Goal: Task Accomplishment & Management: Use online tool/utility

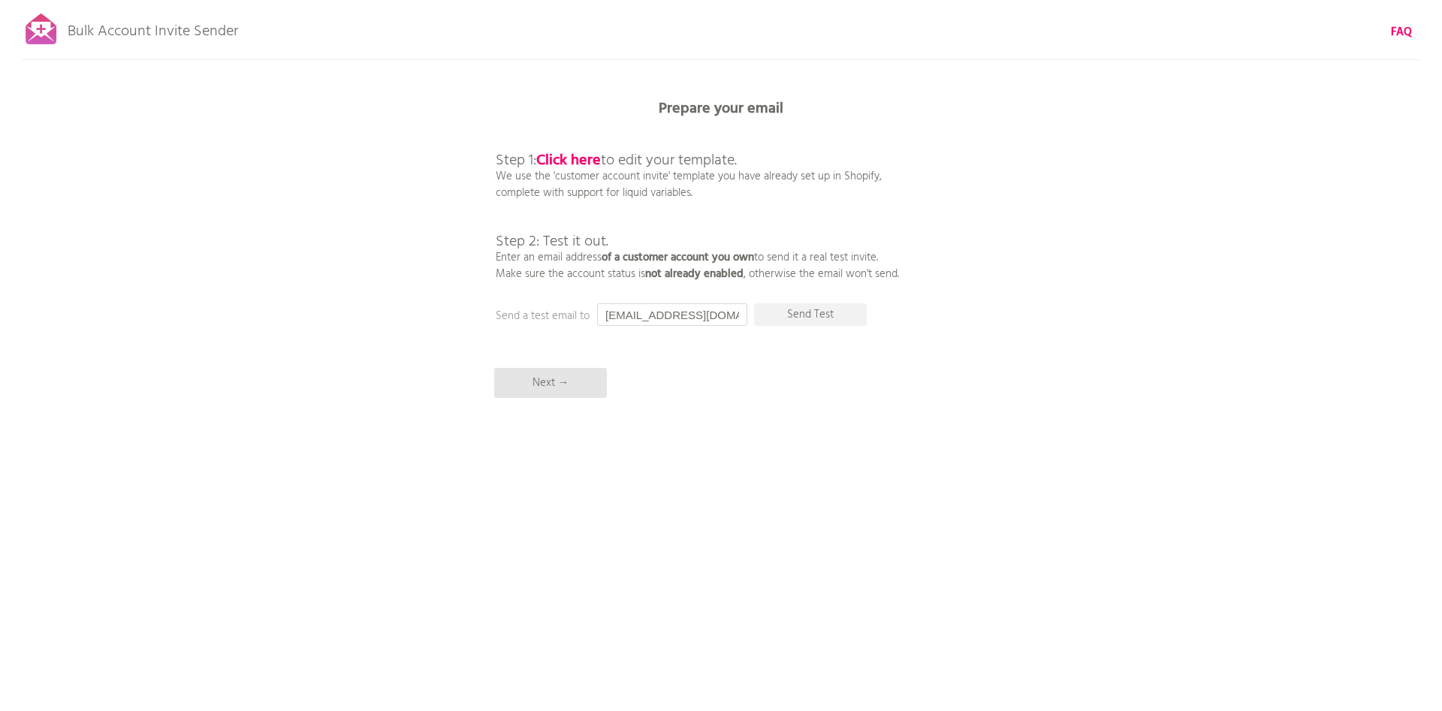
drag, startPoint x: 656, startPoint y: 320, endPoint x: 587, endPoint y: 313, distance: 68.7
click at [597, 313] on input "[EMAIL_ADDRESS][DOMAIN_NAME]" at bounding box center [672, 315] width 150 height 23
click at [804, 309] on p "Send Test" at bounding box center [810, 315] width 113 height 23
drag, startPoint x: 650, startPoint y: 315, endPoint x: 601, endPoint y: 313, distance: 48.9
click at [601, 313] on input "accounts@professorherb.co.uk" at bounding box center [672, 315] width 150 height 23
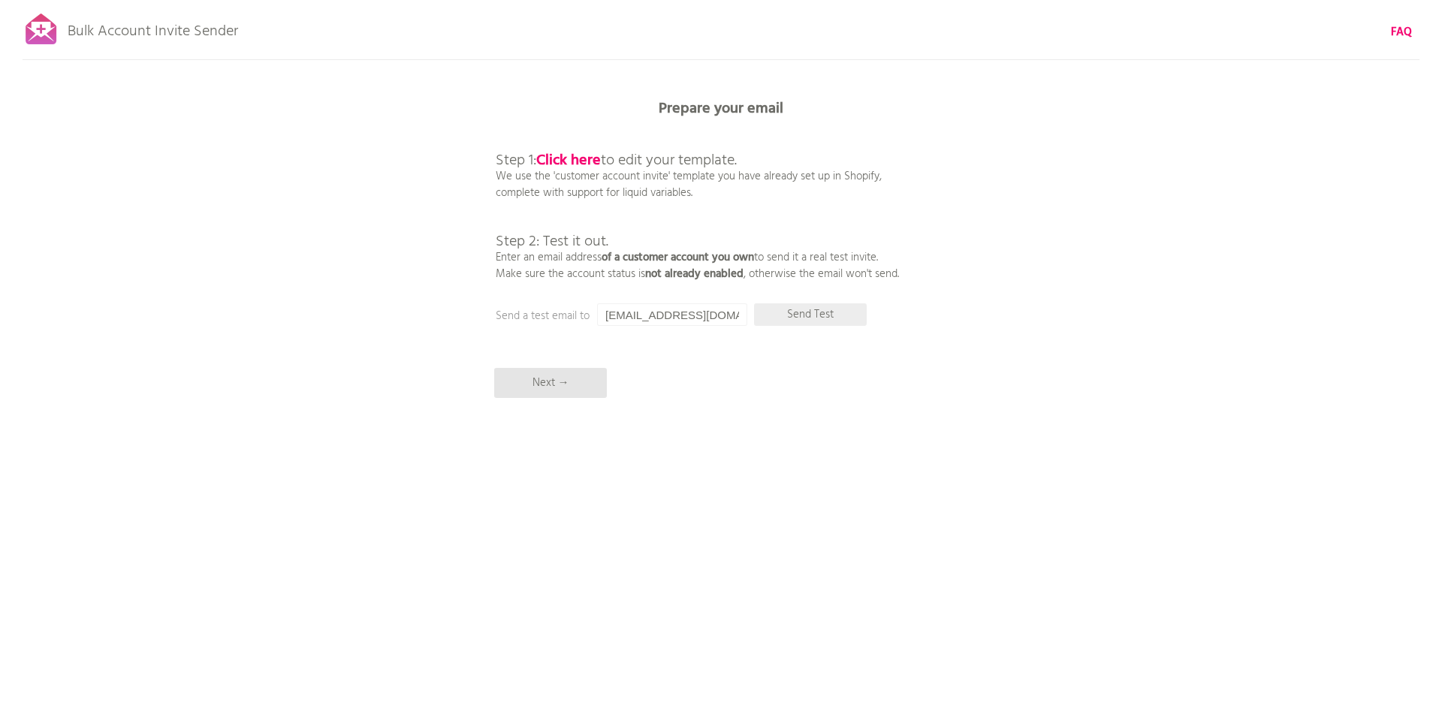
click at [817, 324] on p "Send Test" at bounding box center [810, 315] width 113 height 23
drag, startPoint x: 654, startPoint y: 313, endPoint x: 636, endPoint y: 312, distance: 18.1
click at [636, 312] on input "[EMAIL_ADDRESS][DOMAIN_NAME]" at bounding box center [672, 315] width 150 height 23
type input "sales@professorherb.co.uk"
click at [805, 318] on p "Send Test" at bounding box center [810, 315] width 113 height 23
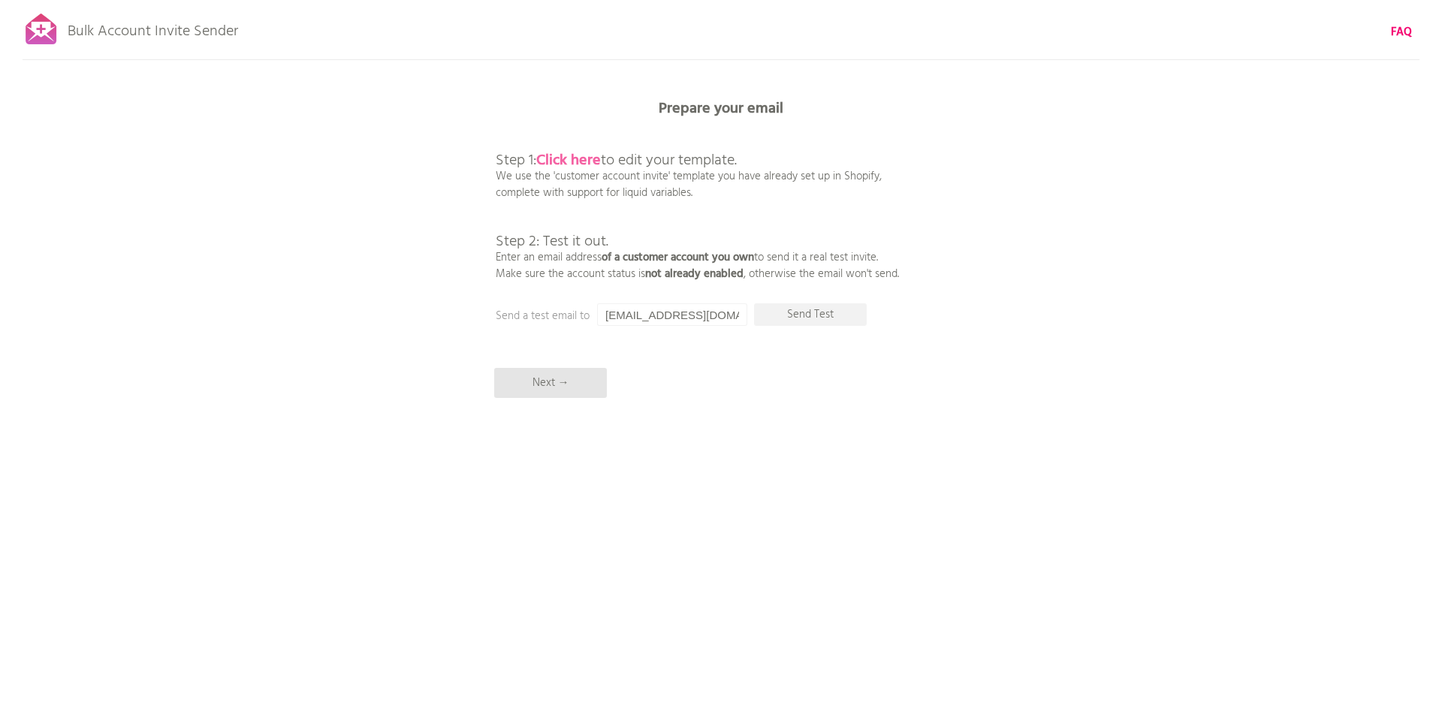
click at [587, 158] on b "Click here" at bounding box center [568, 161] width 65 height 24
click at [572, 369] on p "Next →" at bounding box center [550, 383] width 113 height 30
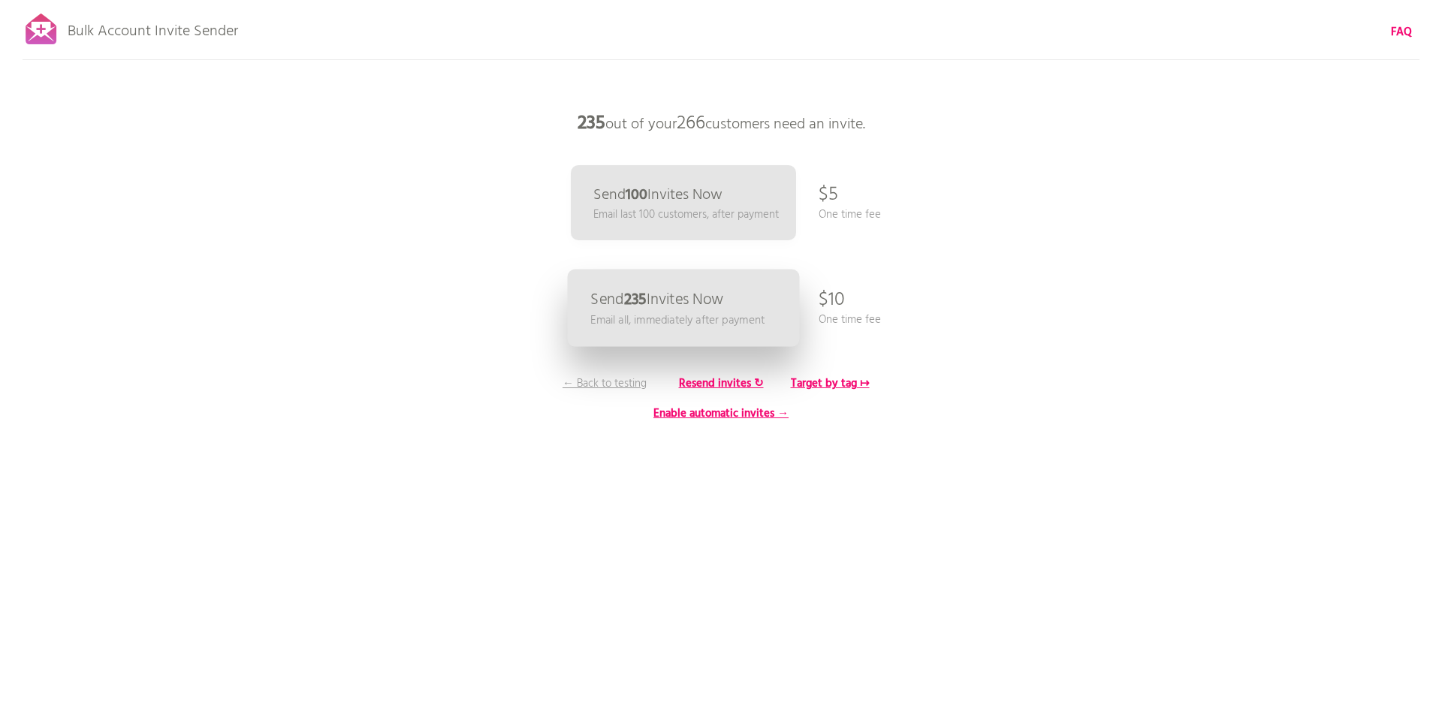
click at [723, 314] on p "Email all, immediately after payment" at bounding box center [677, 320] width 174 height 17
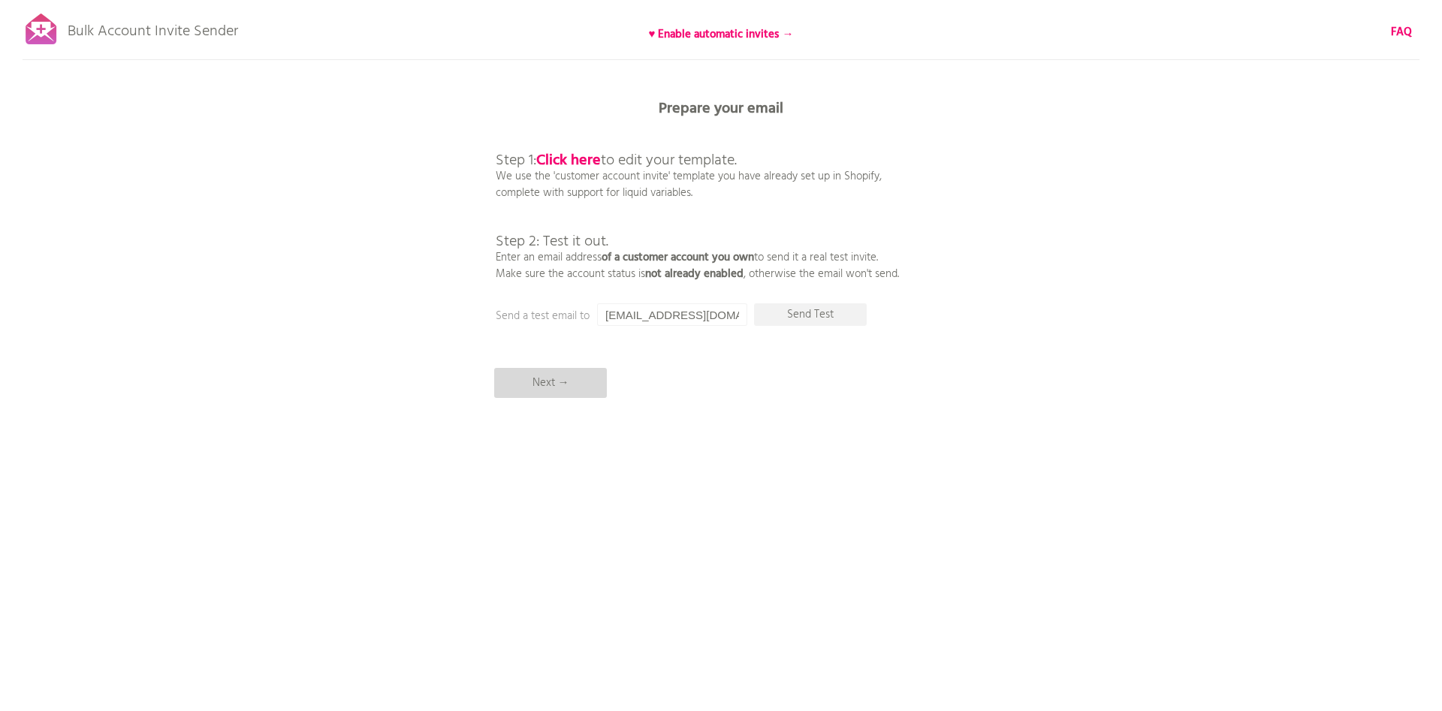
click at [576, 377] on p "Next →" at bounding box center [550, 383] width 113 height 30
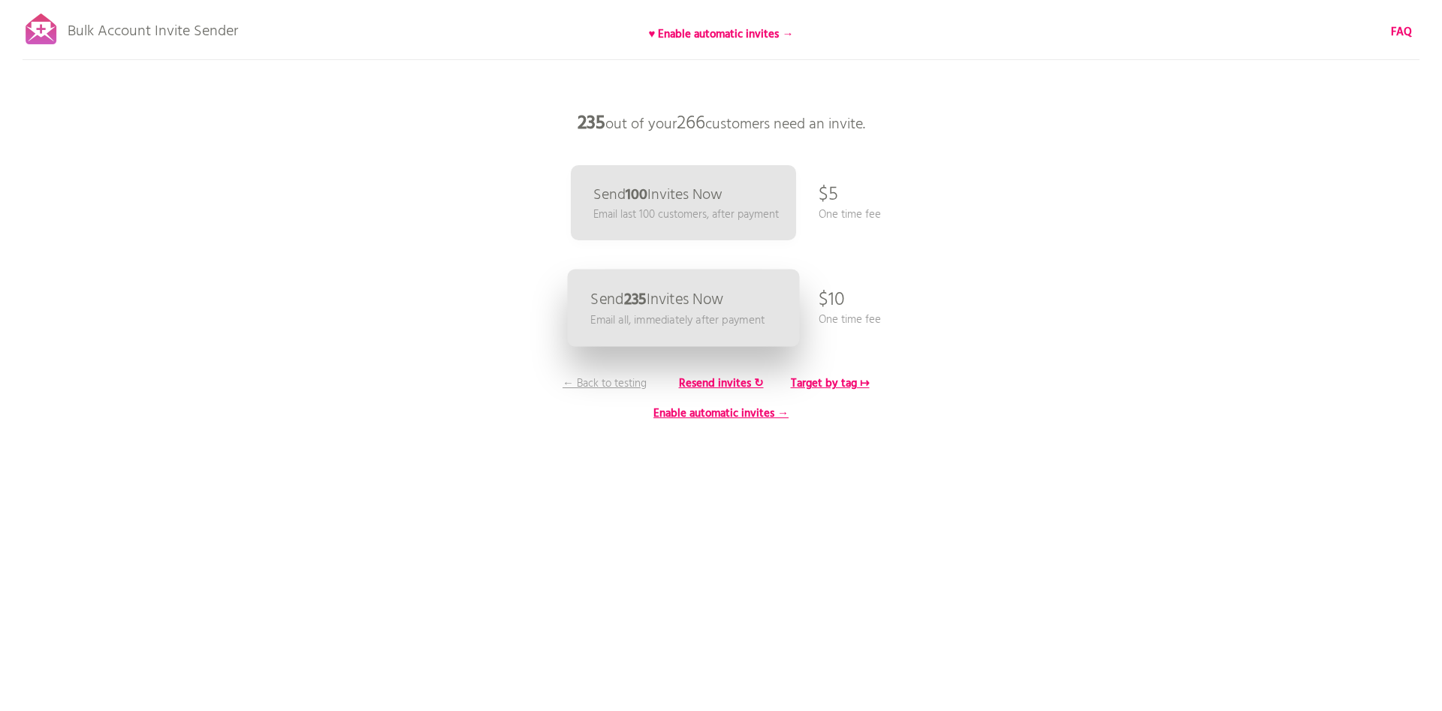
click at [726, 318] on p "Email all, immediately after payment" at bounding box center [677, 320] width 174 height 17
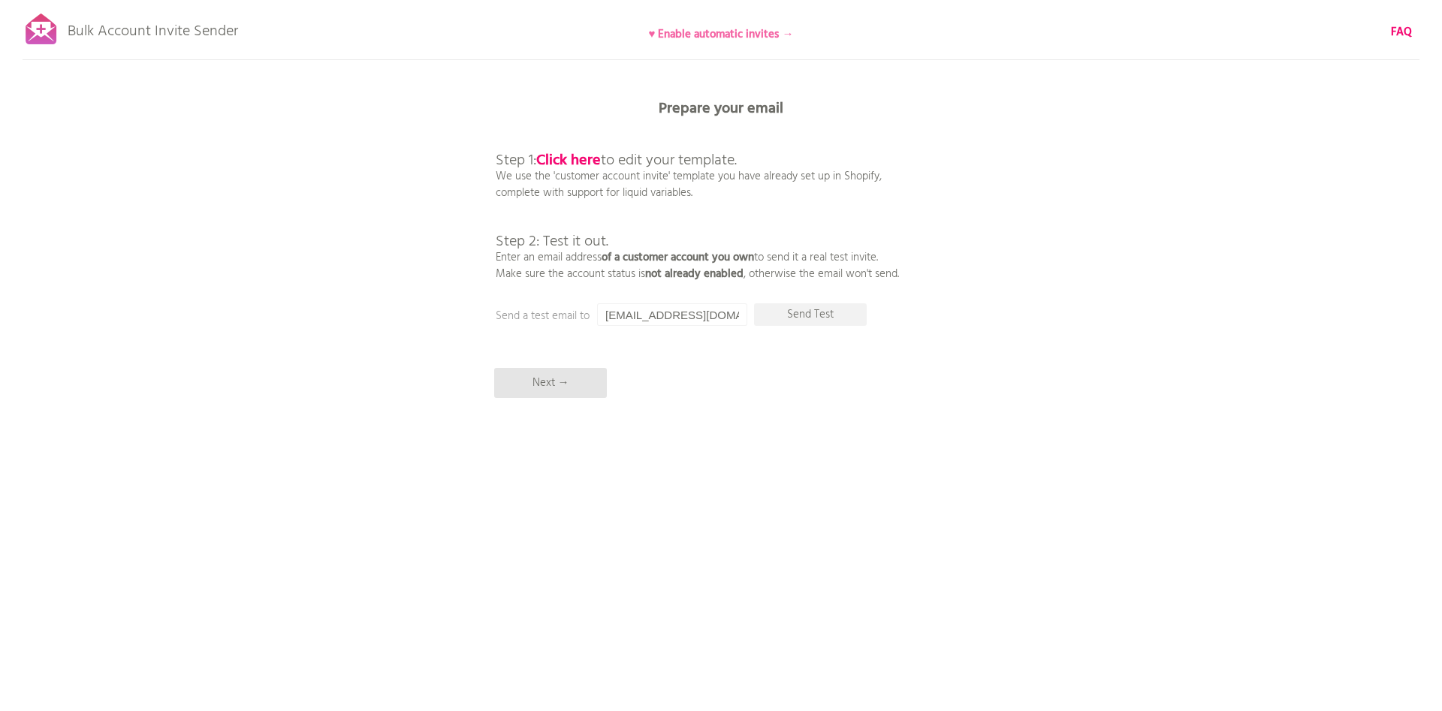
click at [734, 32] on b "♥ Enable automatic invites →" at bounding box center [721, 35] width 145 height 18
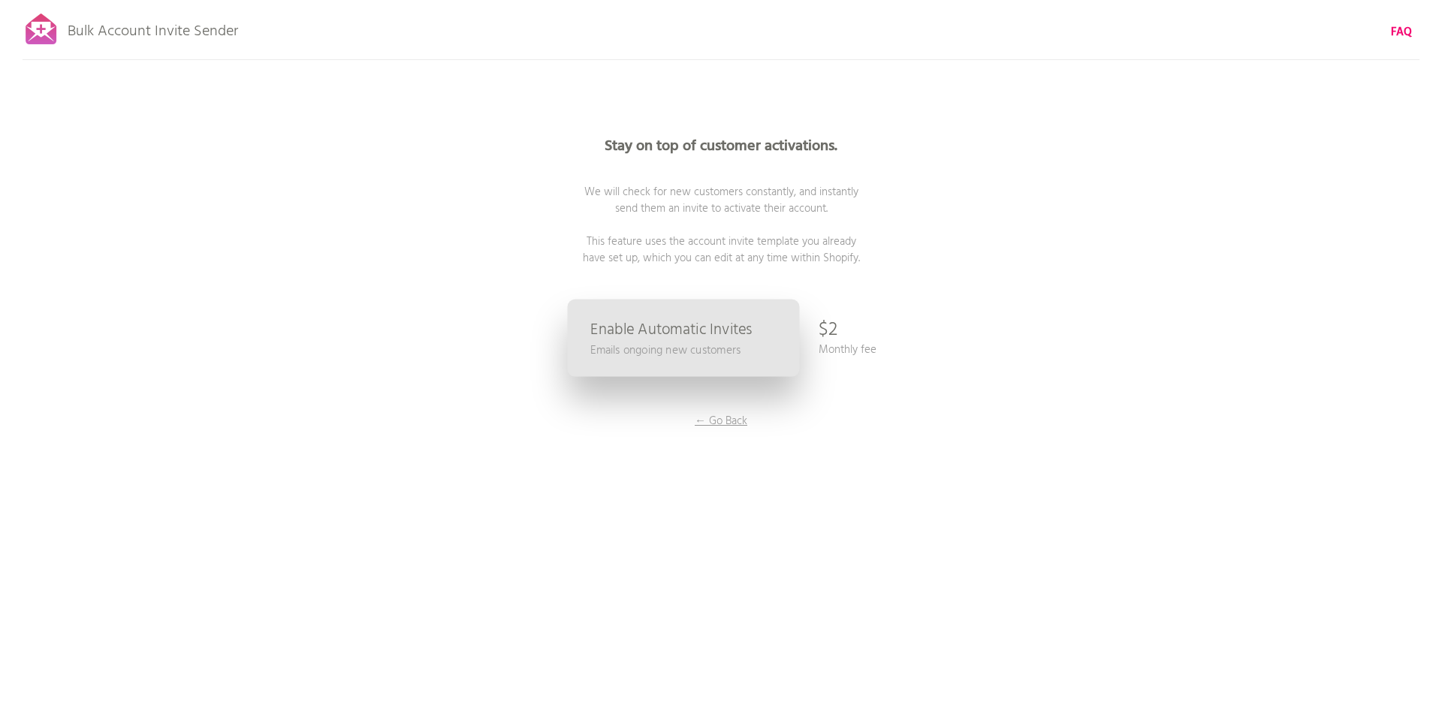
click at [748, 336] on p "Enable Automatic Invites" at bounding box center [671, 330] width 162 height 16
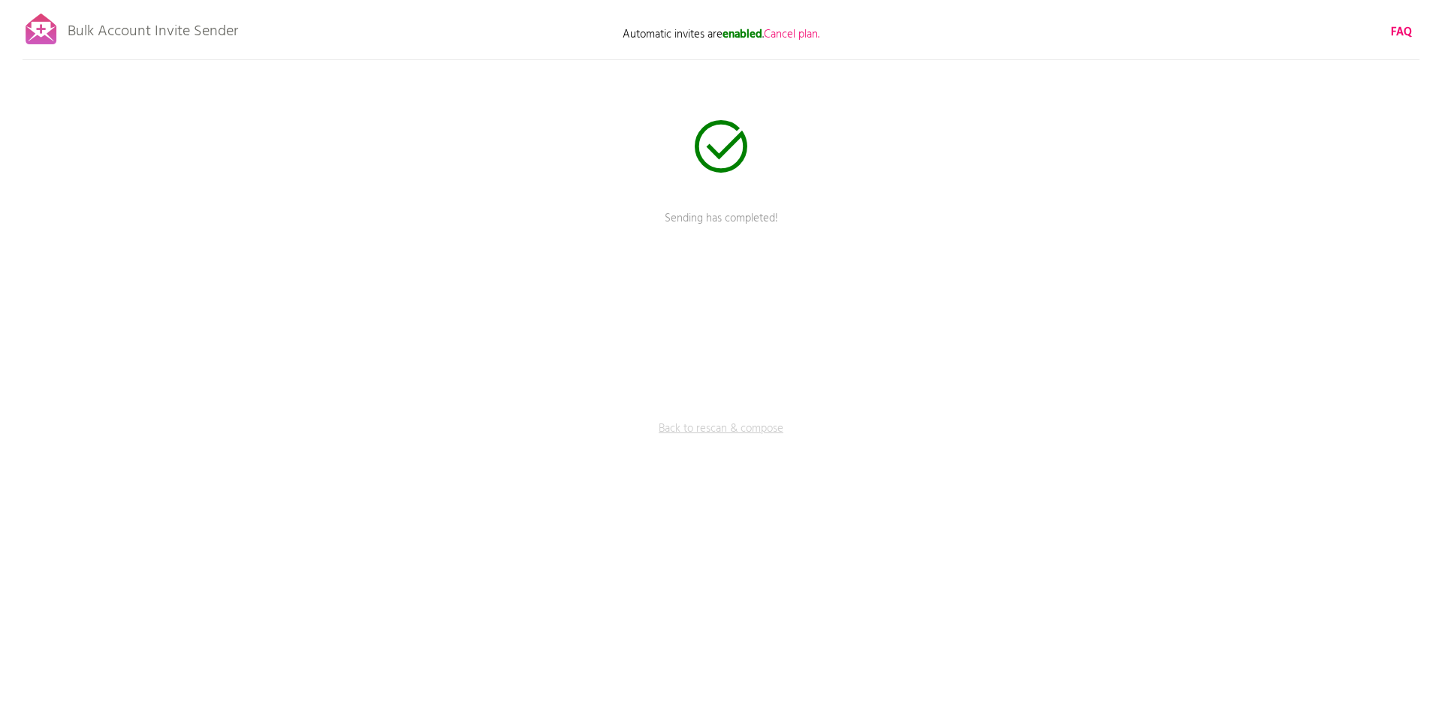
click at [737, 428] on link "Back to rescan & compose" at bounding box center [721, 440] width 451 height 38
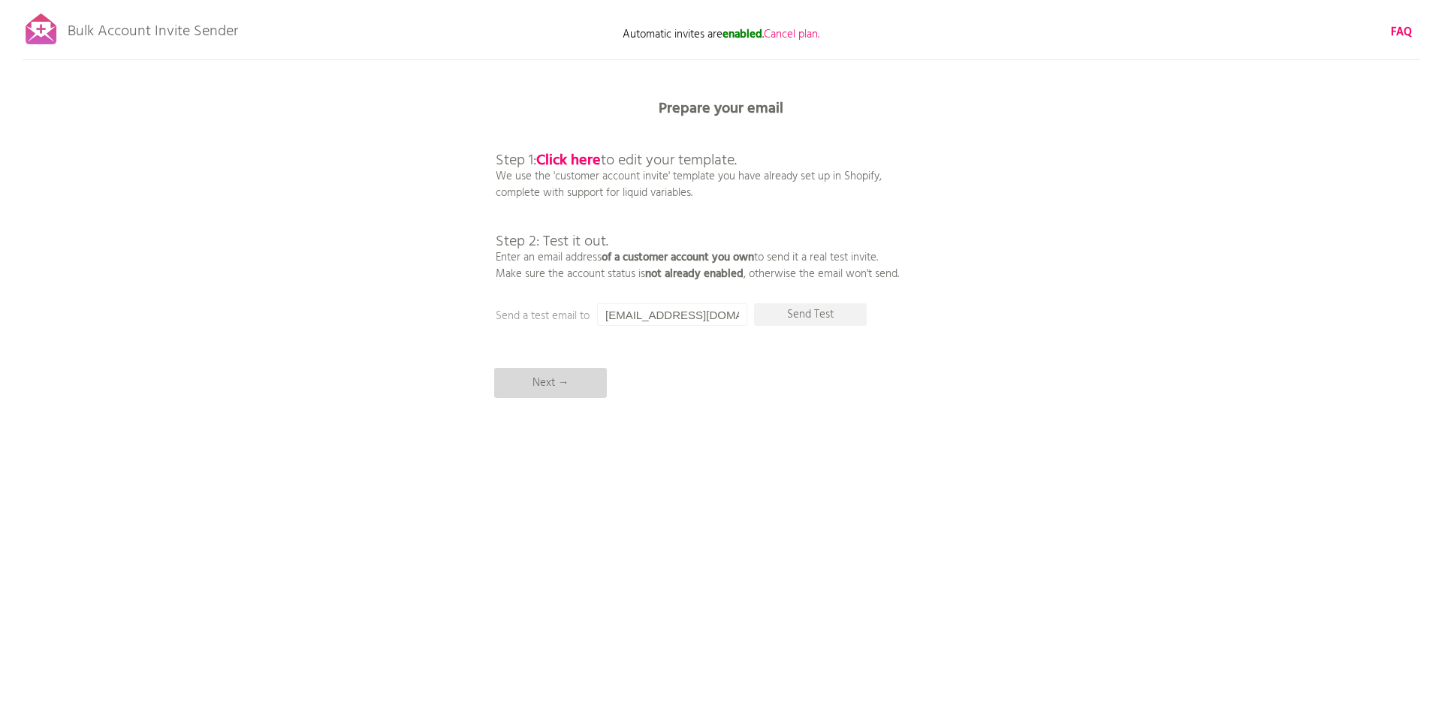
click at [577, 379] on p "Next →" at bounding box center [550, 383] width 113 height 30
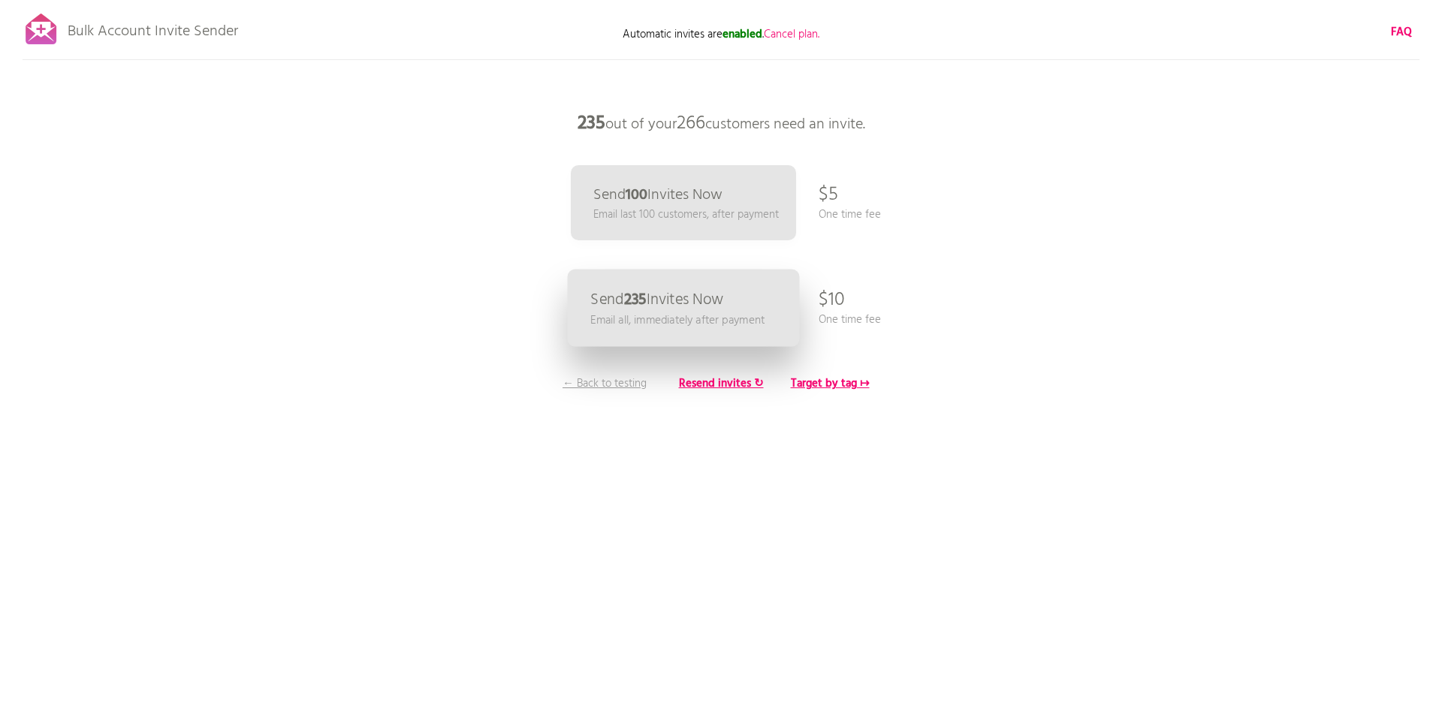
click at [734, 291] on link "Send 235 Invites Now Email all, immediately after payment" at bounding box center [684, 308] width 232 height 77
